Goal: Information Seeking & Learning: Learn about a topic

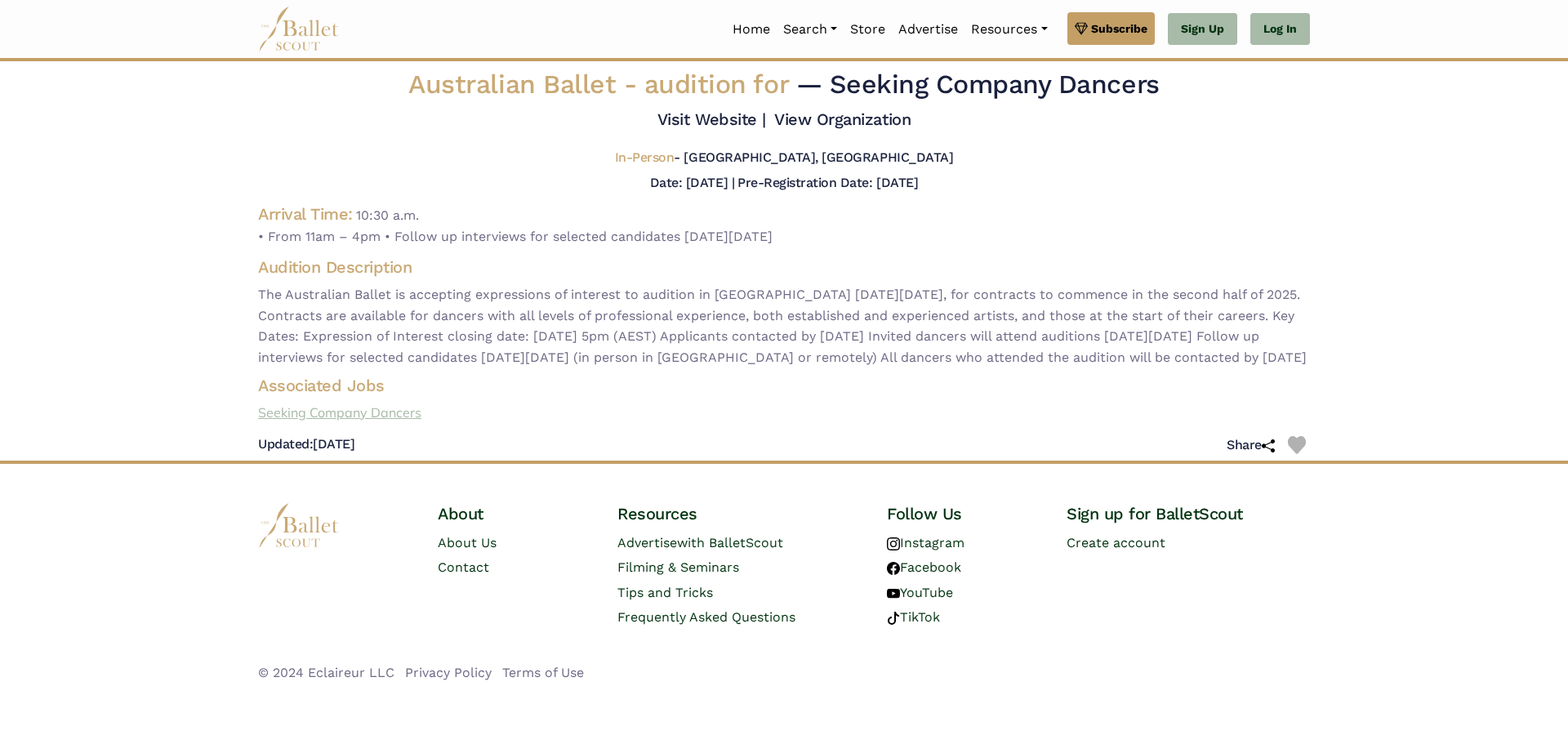
click at [265, 424] on link "Seeking Company Dancers" at bounding box center [784, 412] width 1078 height 21
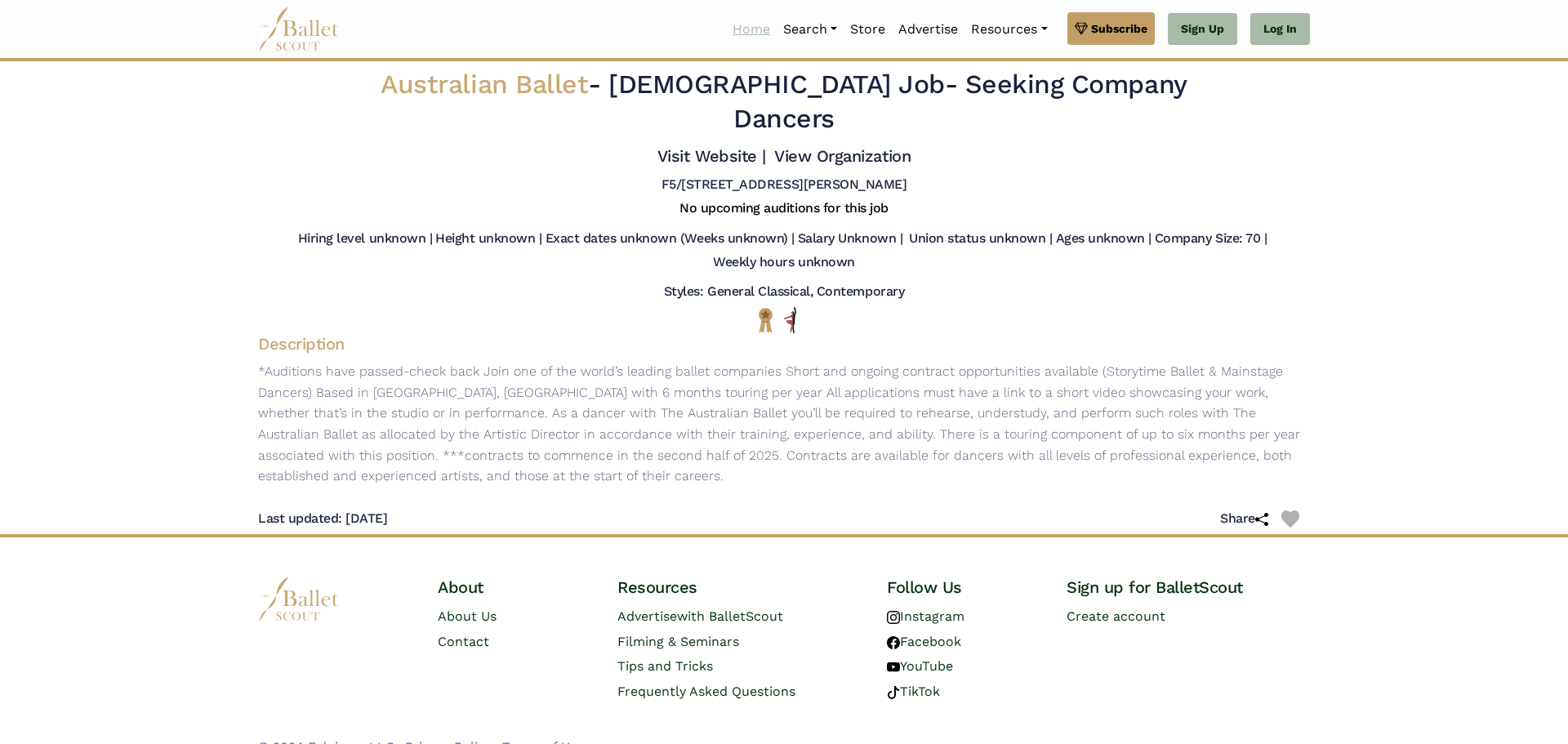
click at [740, 26] on link "Home" at bounding box center [751, 28] width 50 height 34
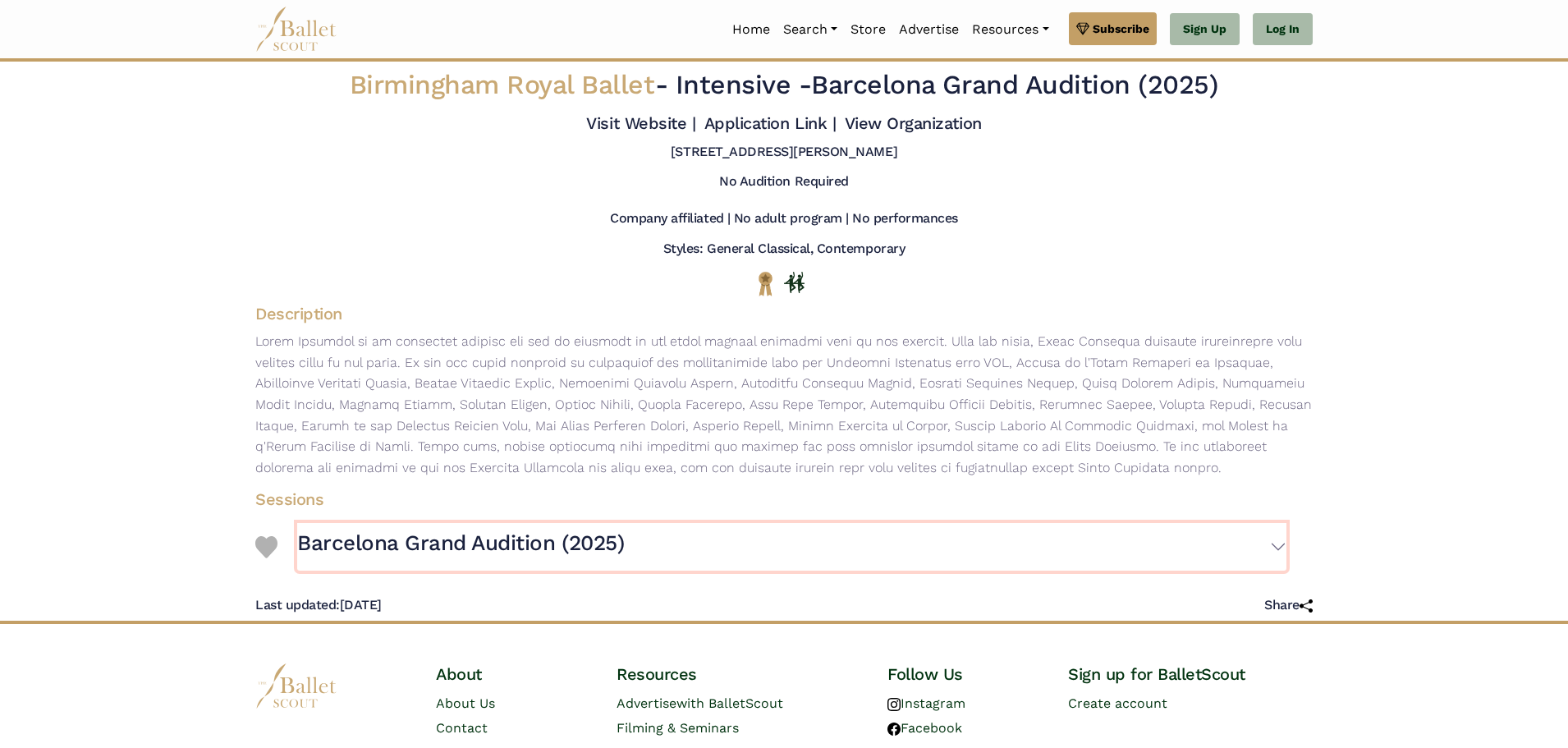
click at [410, 557] on h3 "Barcelona Grand Audition (2025)" at bounding box center [461, 543] width 327 height 28
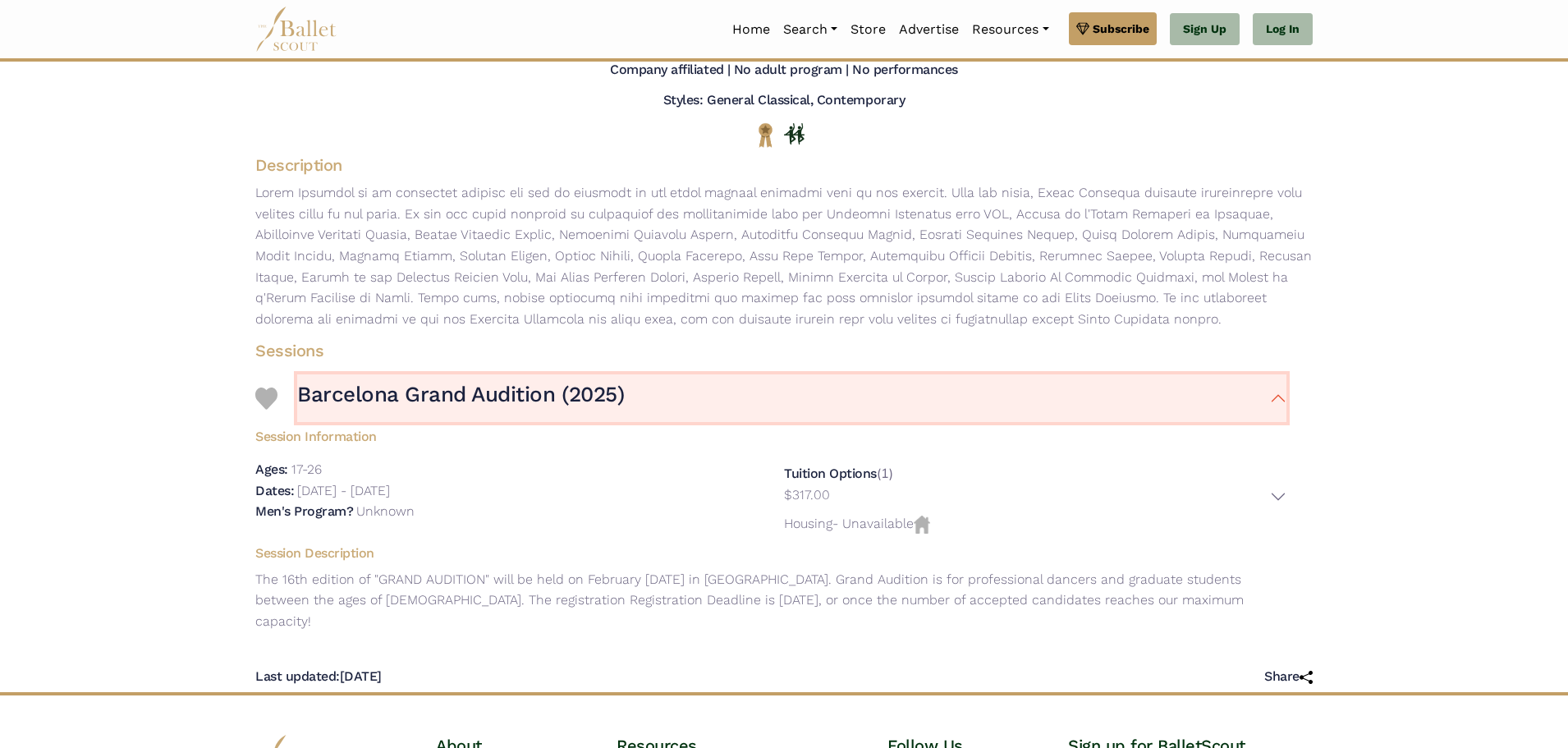
scroll to position [164, 0]
